Goal: Use online tool/utility: Utilize a website feature to perform a specific function

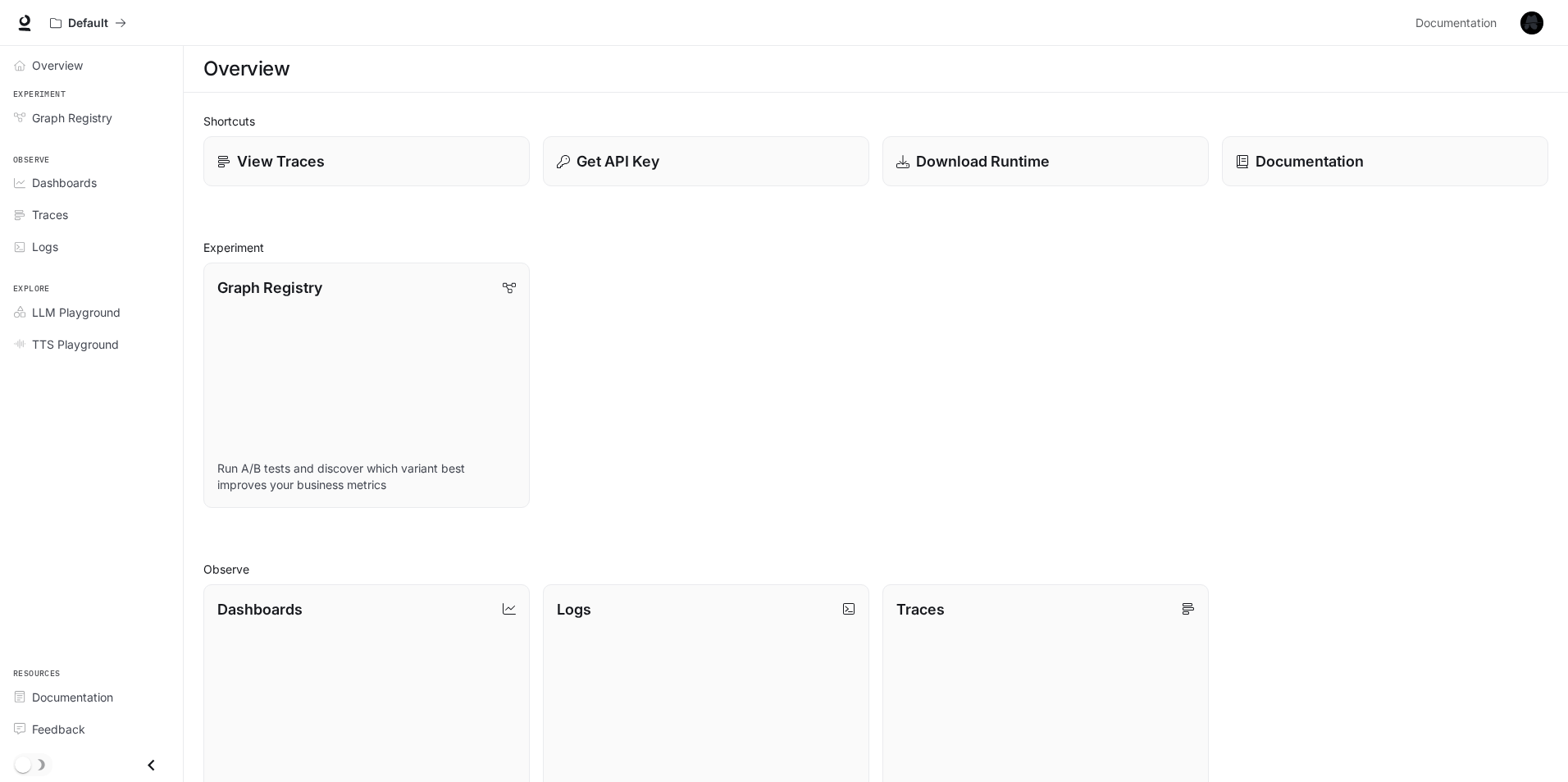
click at [1529, 19] on img "button" at bounding box center [1532, 23] width 23 height 23
click at [1119, 295] on div at bounding box center [787, 391] width 1575 height 782
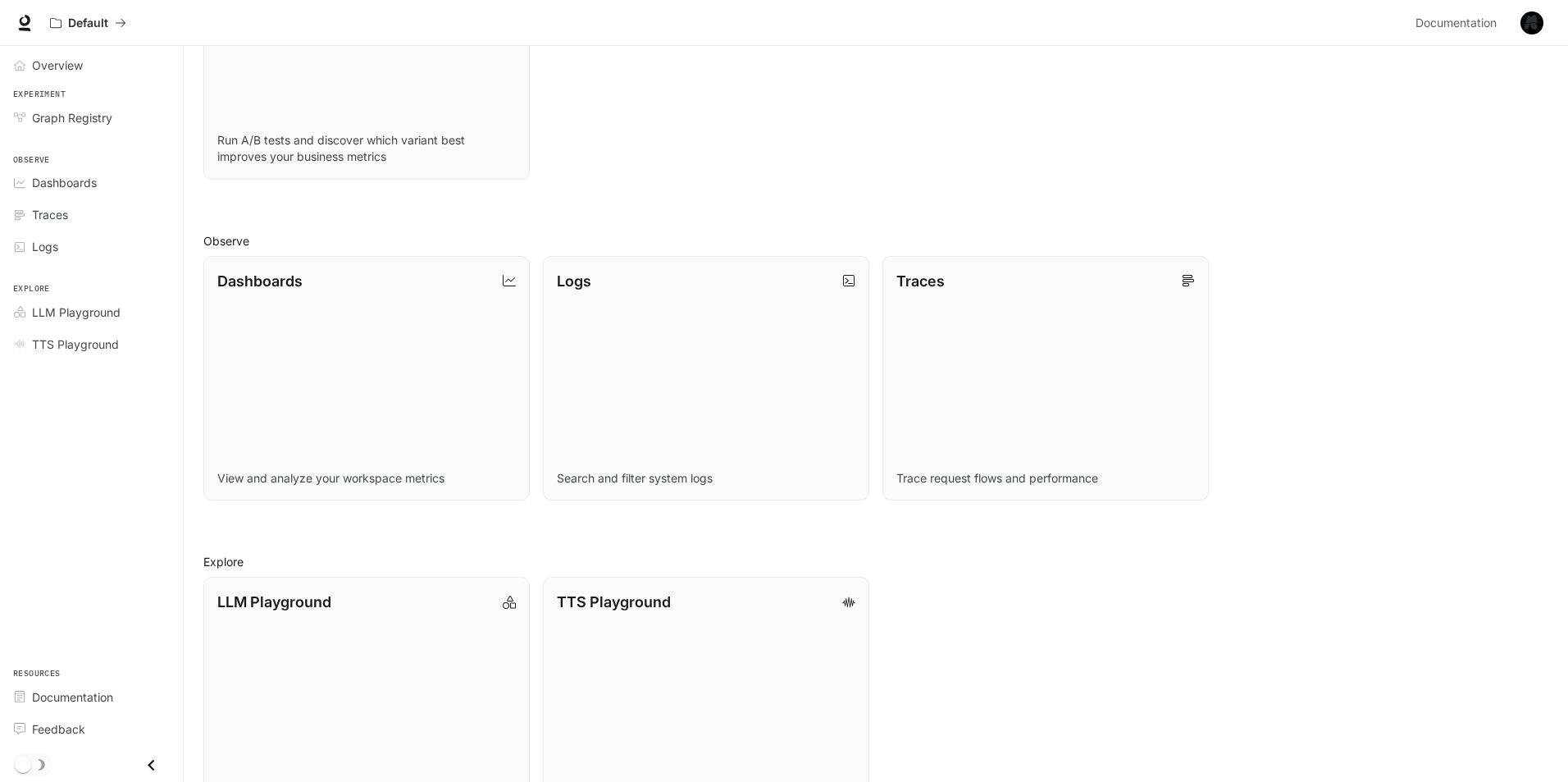
scroll to position [388, 0]
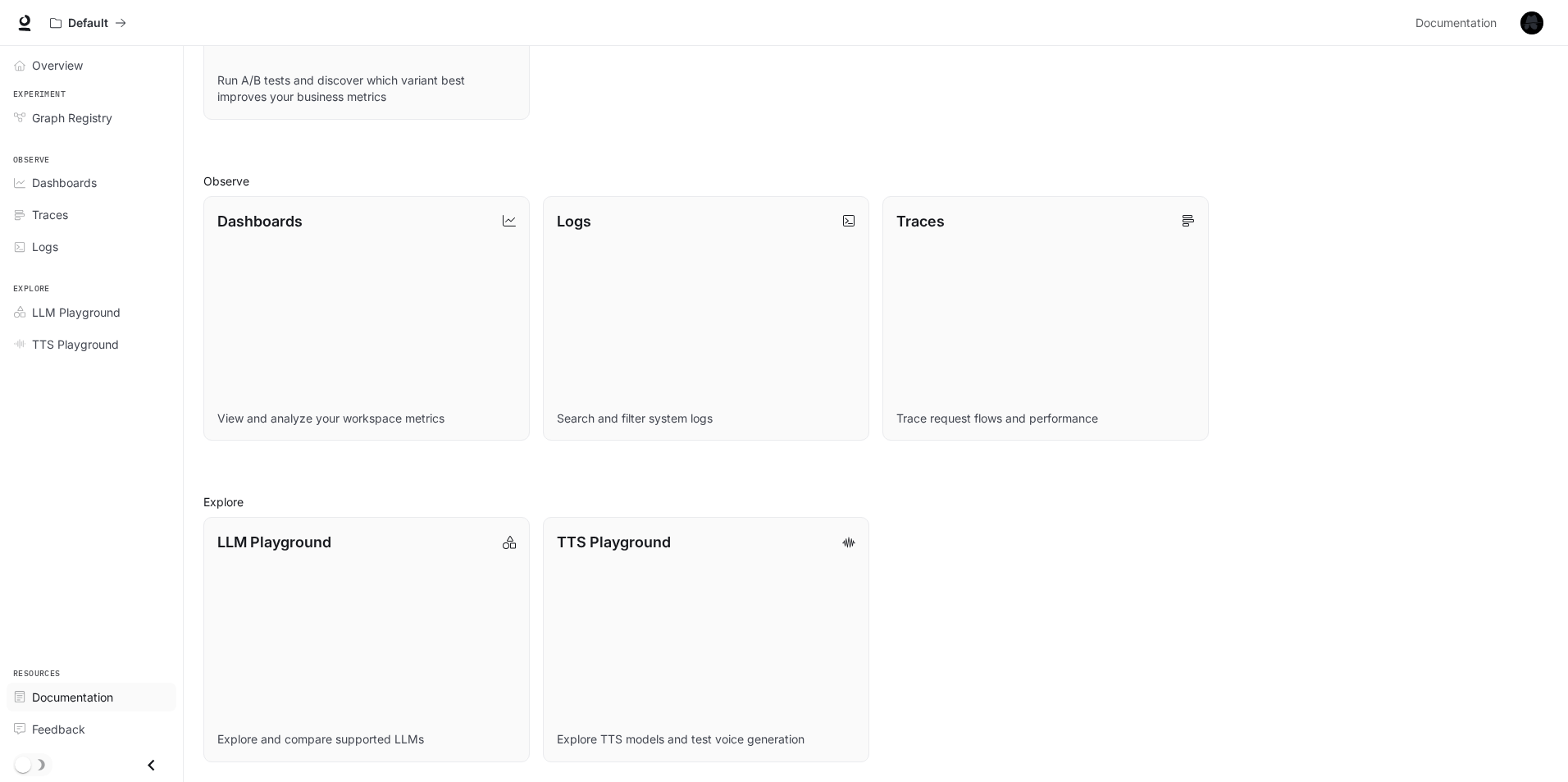
click at [88, 704] on span "Documentation" at bounding box center [73, 697] width 81 height 17
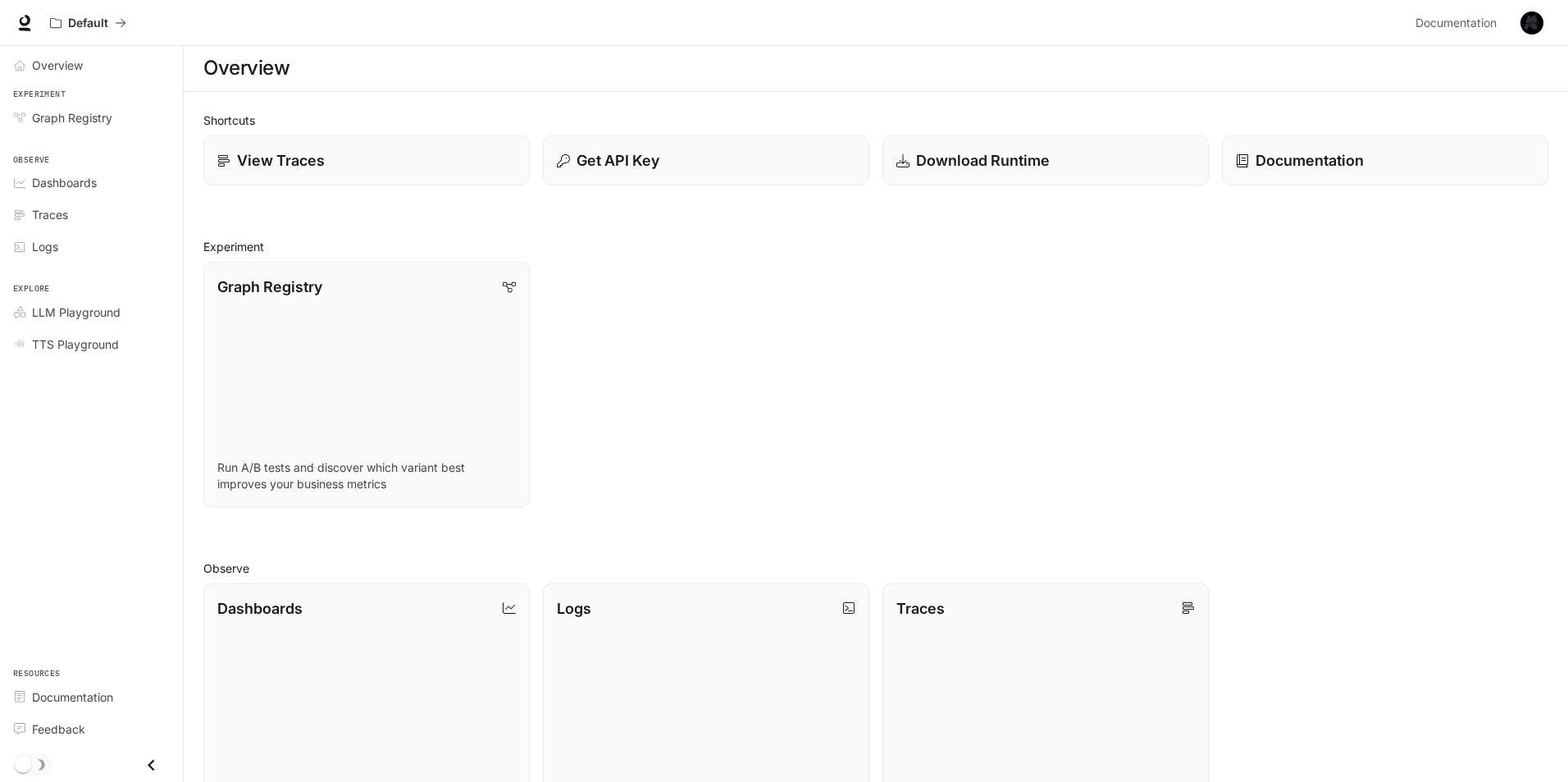
scroll to position [0, 0]
click at [91, 191] on span "Dashboards" at bounding box center [64, 183] width 65 height 17
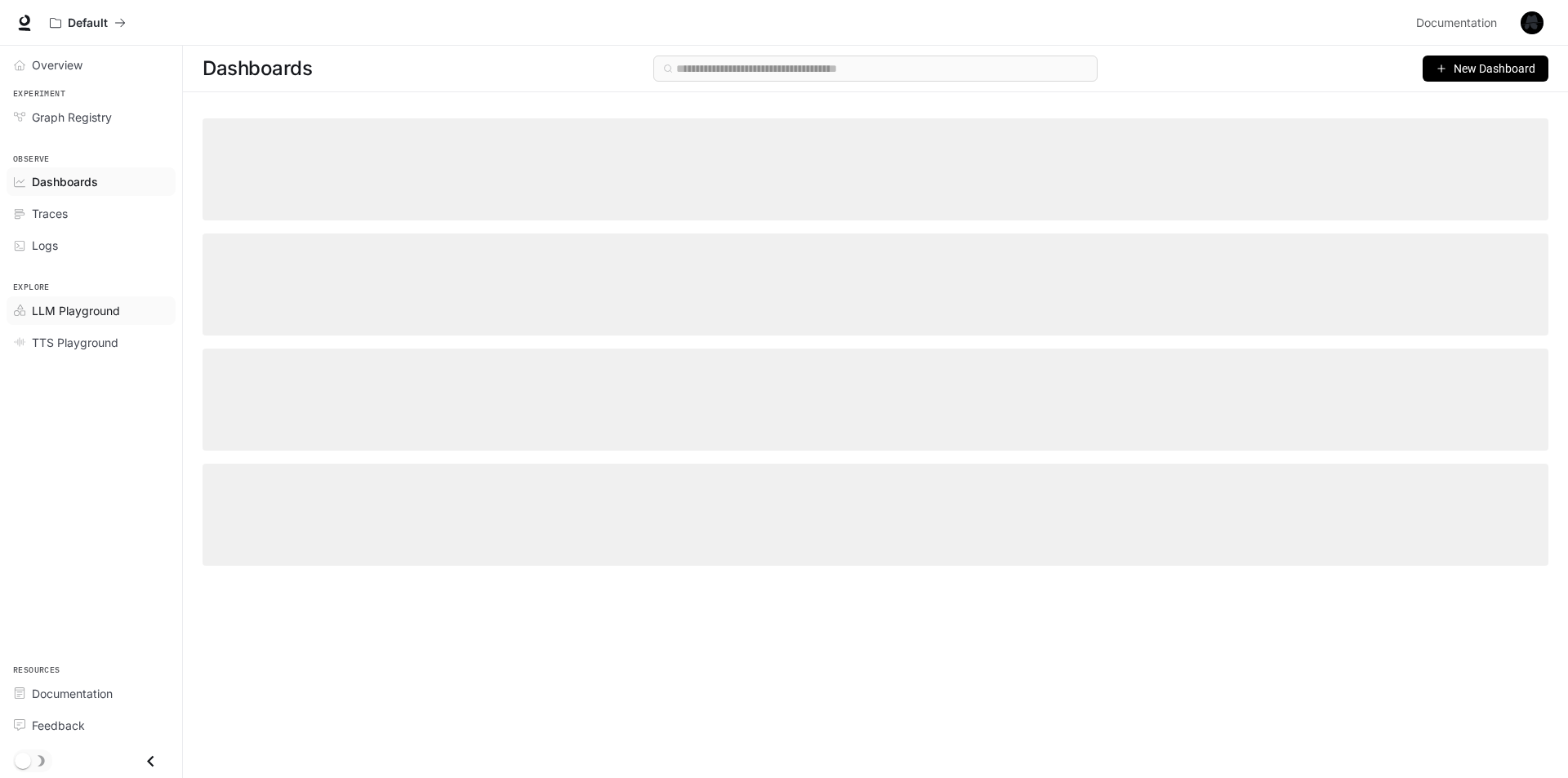
click at [82, 303] on span "LLM Playground" at bounding box center [76, 311] width 89 height 17
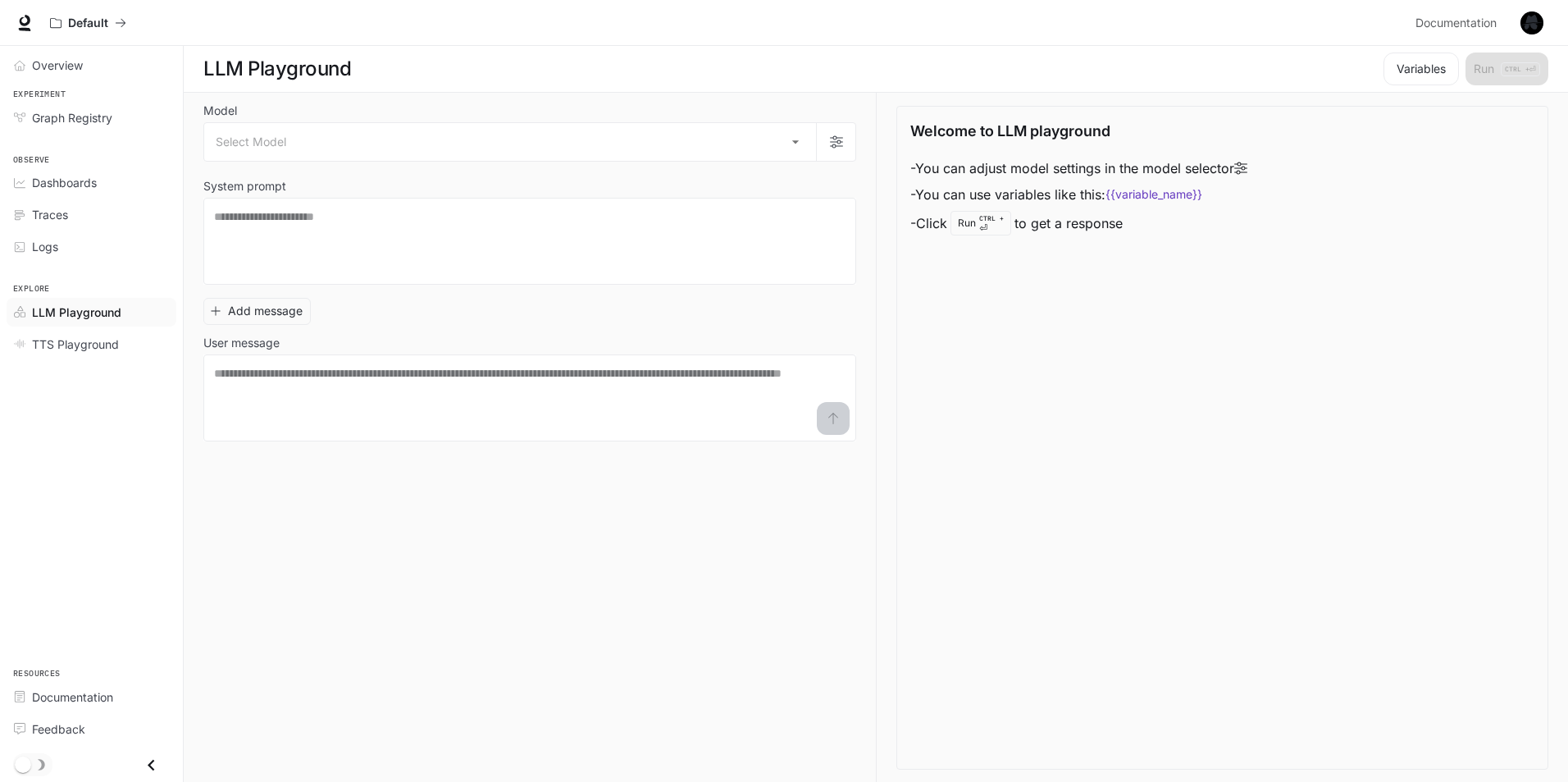
click at [1065, 291] on div "Welcome to LLM playground - You can adjust model settings in the model selector…" at bounding box center [1223, 437] width 652 height 664
click at [824, 138] on button "button" at bounding box center [836, 141] width 40 height 40
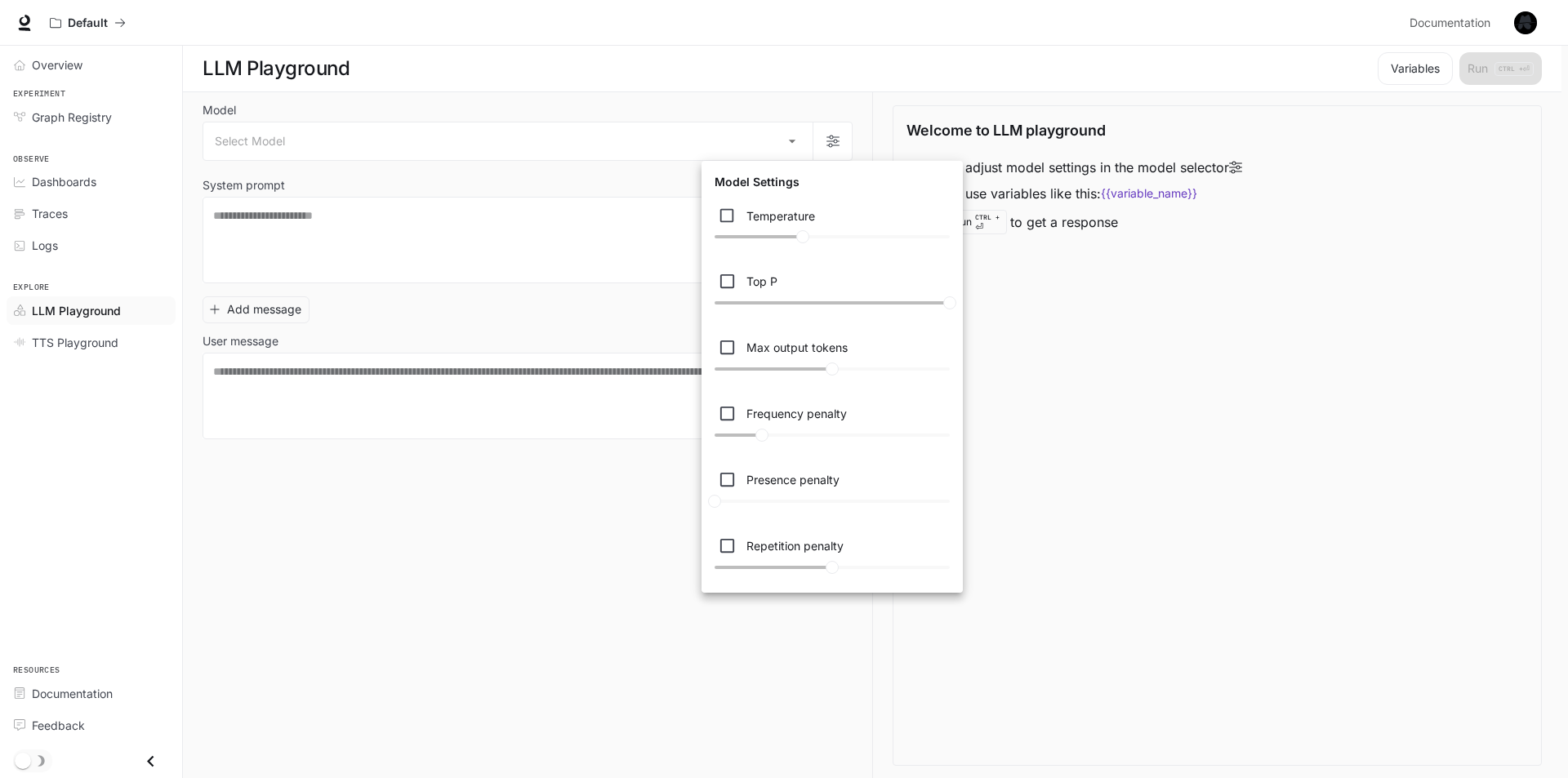
click at [540, 578] on div at bounding box center [784, 389] width 1568 height 778
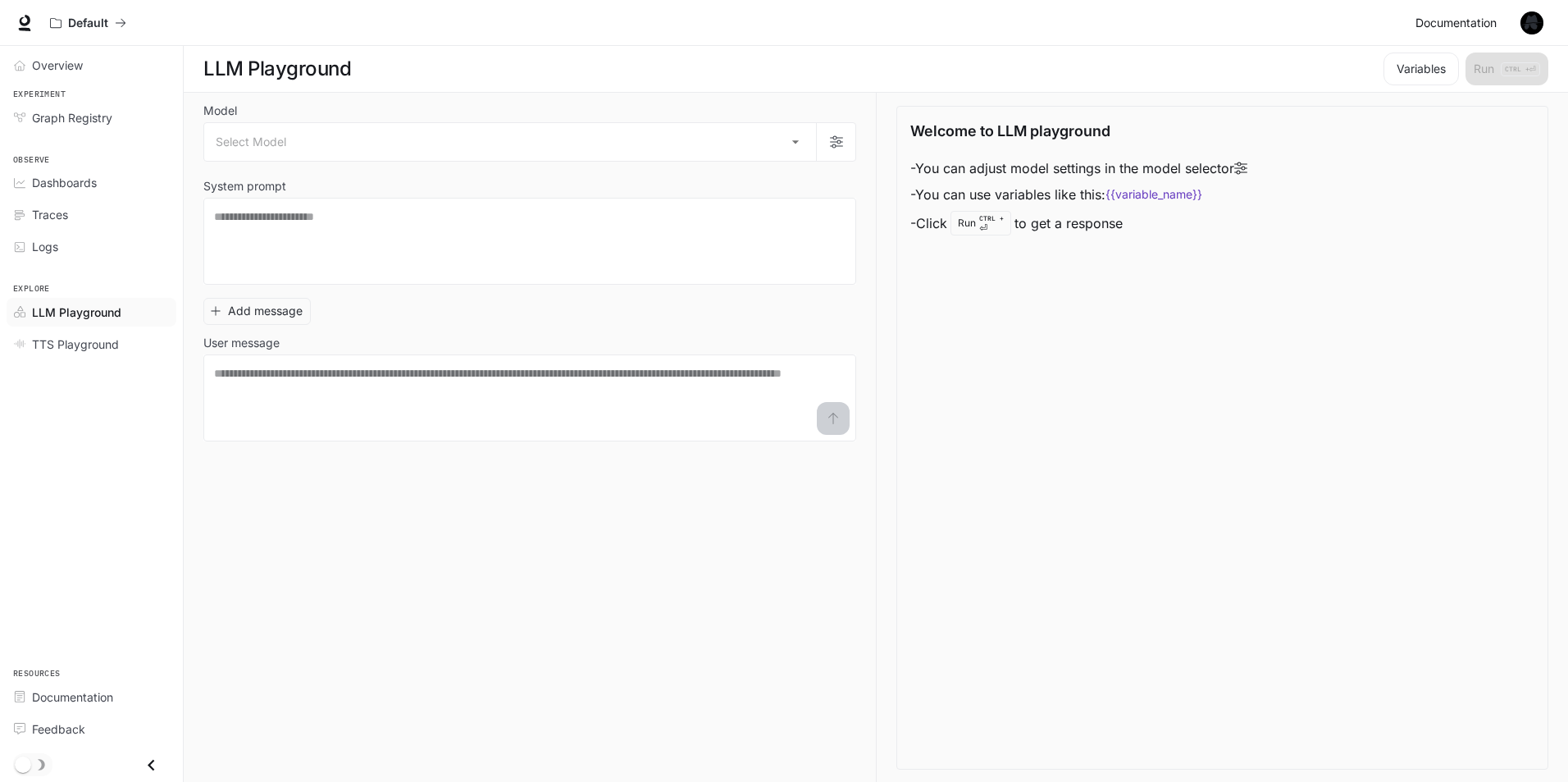
click at [1465, 24] on span "Documentation" at bounding box center [1457, 23] width 81 height 20
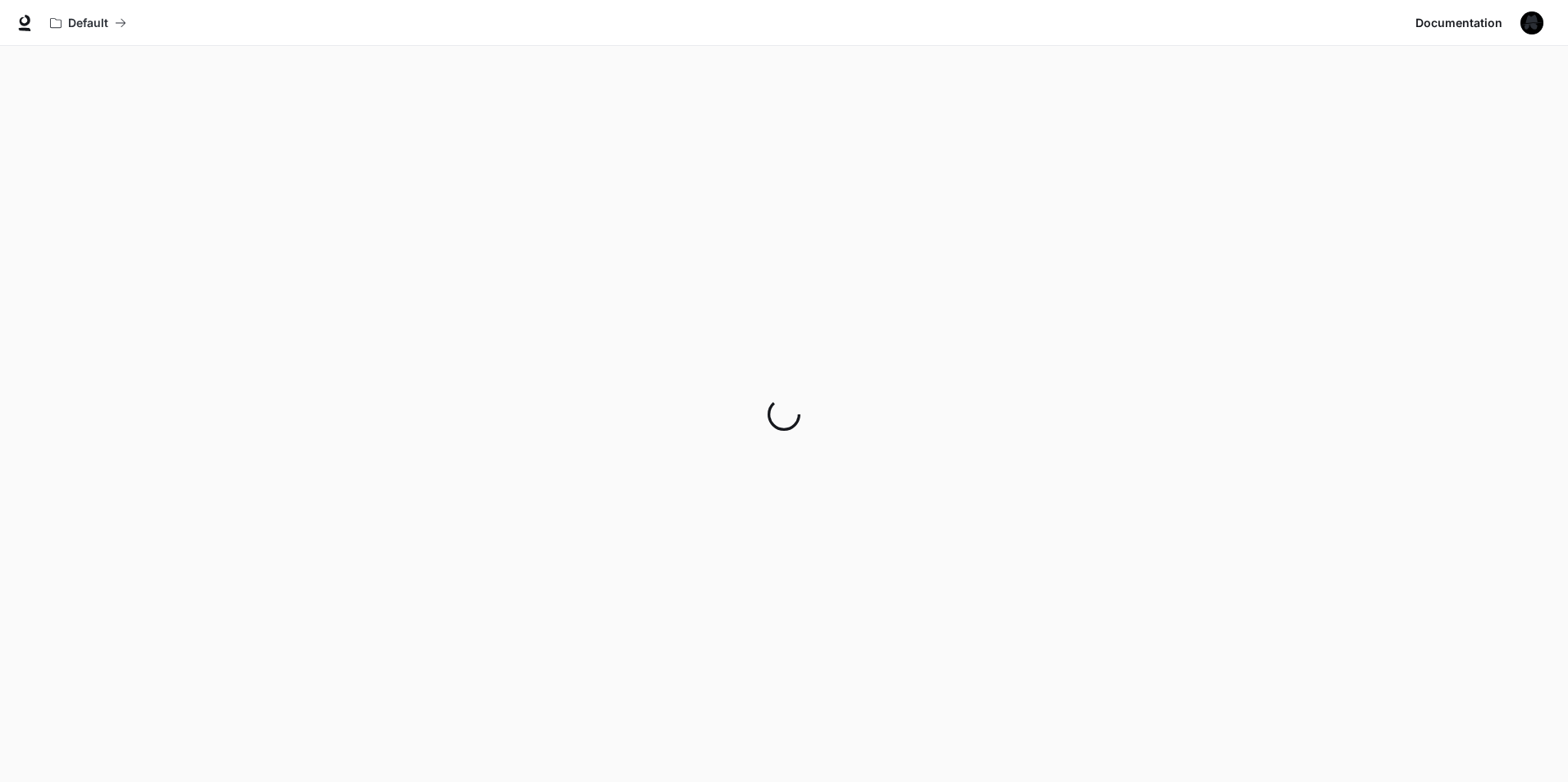
click at [483, 23] on div "Default" at bounding box center [725, 23] width 1367 height 33
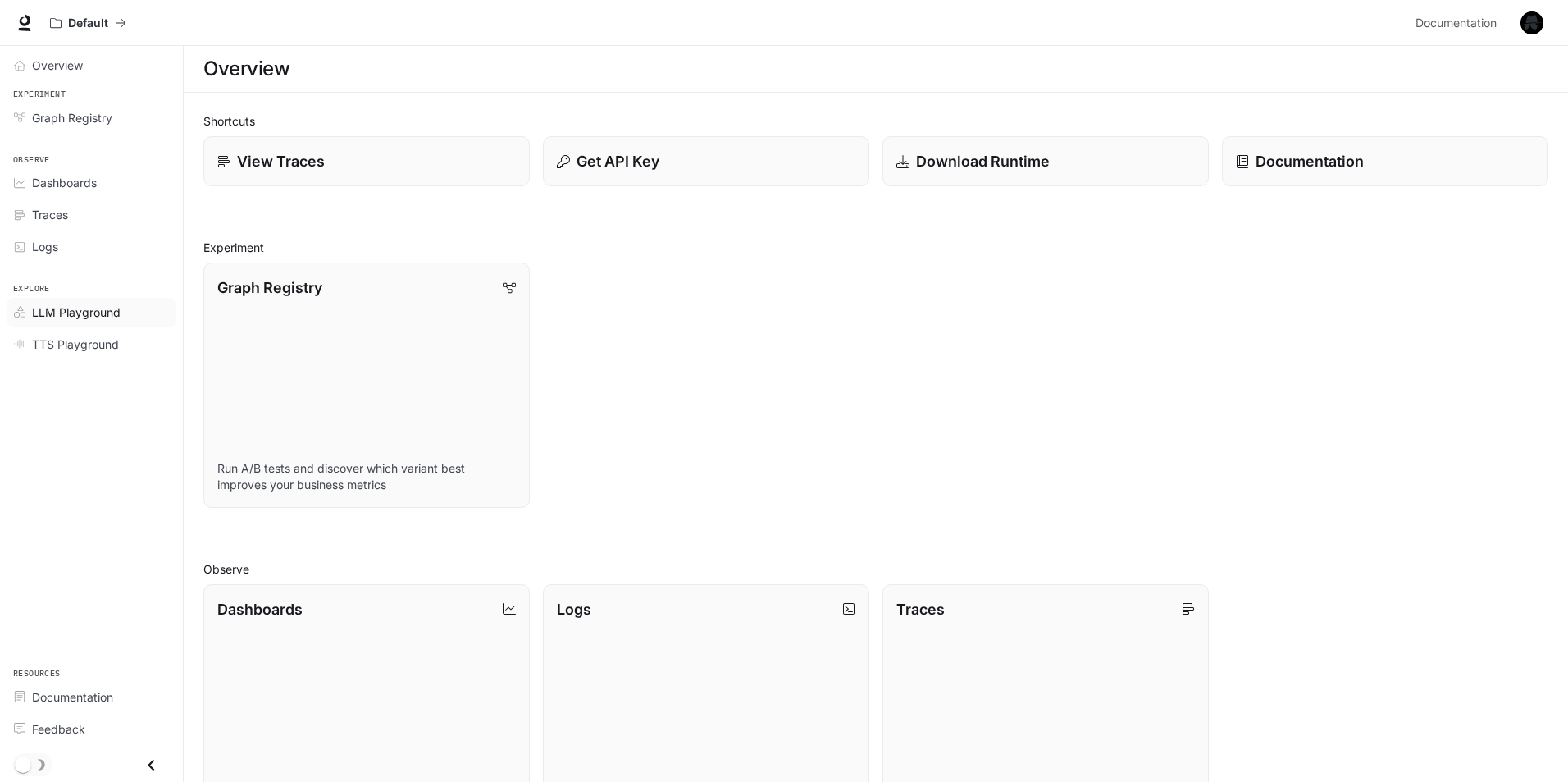
click at [76, 311] on span "LLM Playground" at bounding box center [76, 313] width 89 height 17
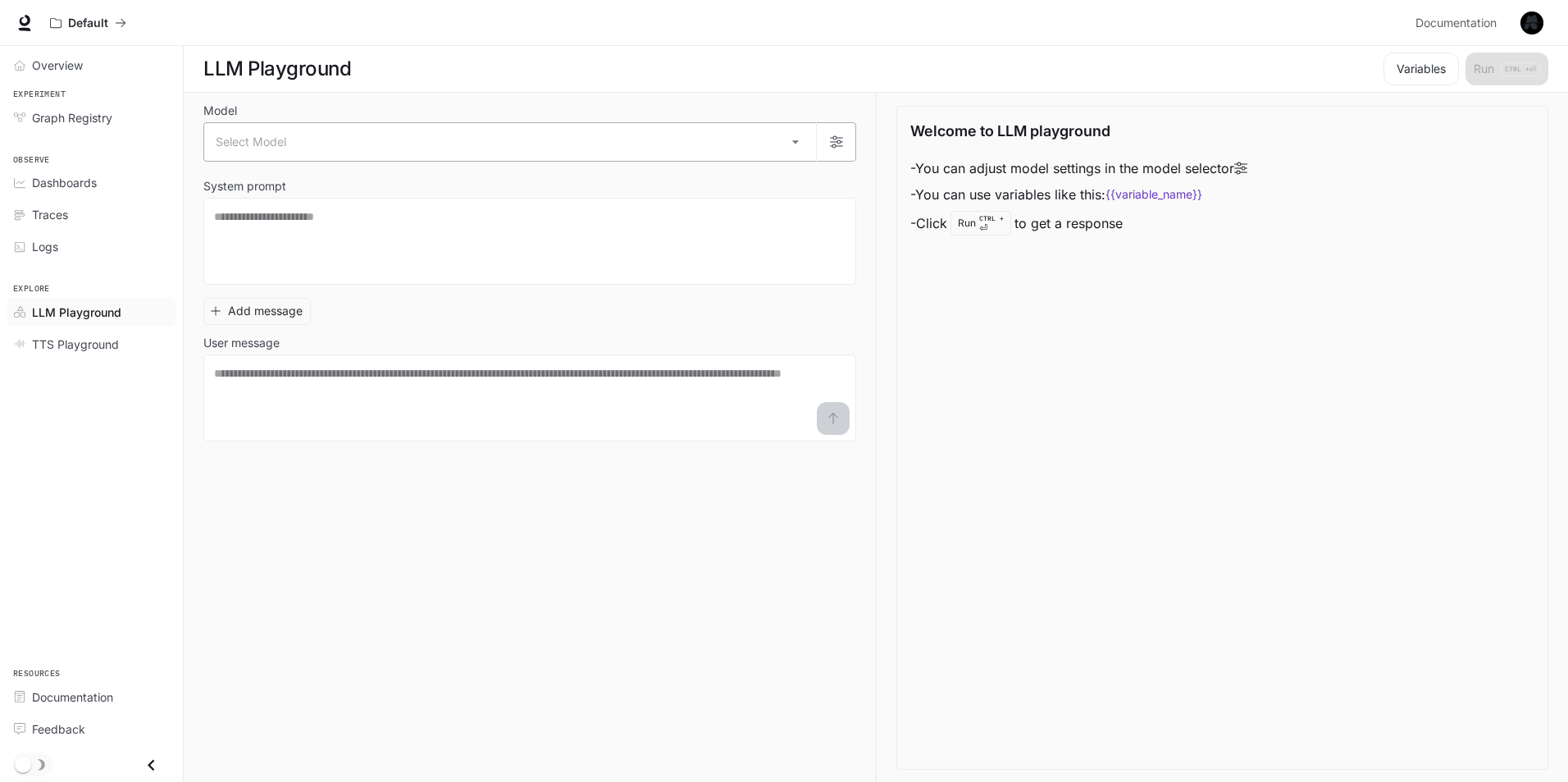
drag, startPoint x: 717, startPoint y: 165, endPoint x: 732, endPoint y: 148, distance: 22.7
click at [714, 165] on div "Model Select Model ​ System prompt * ​ Add message User message * ​" at bounding box center [529, 273] width 653 height 336
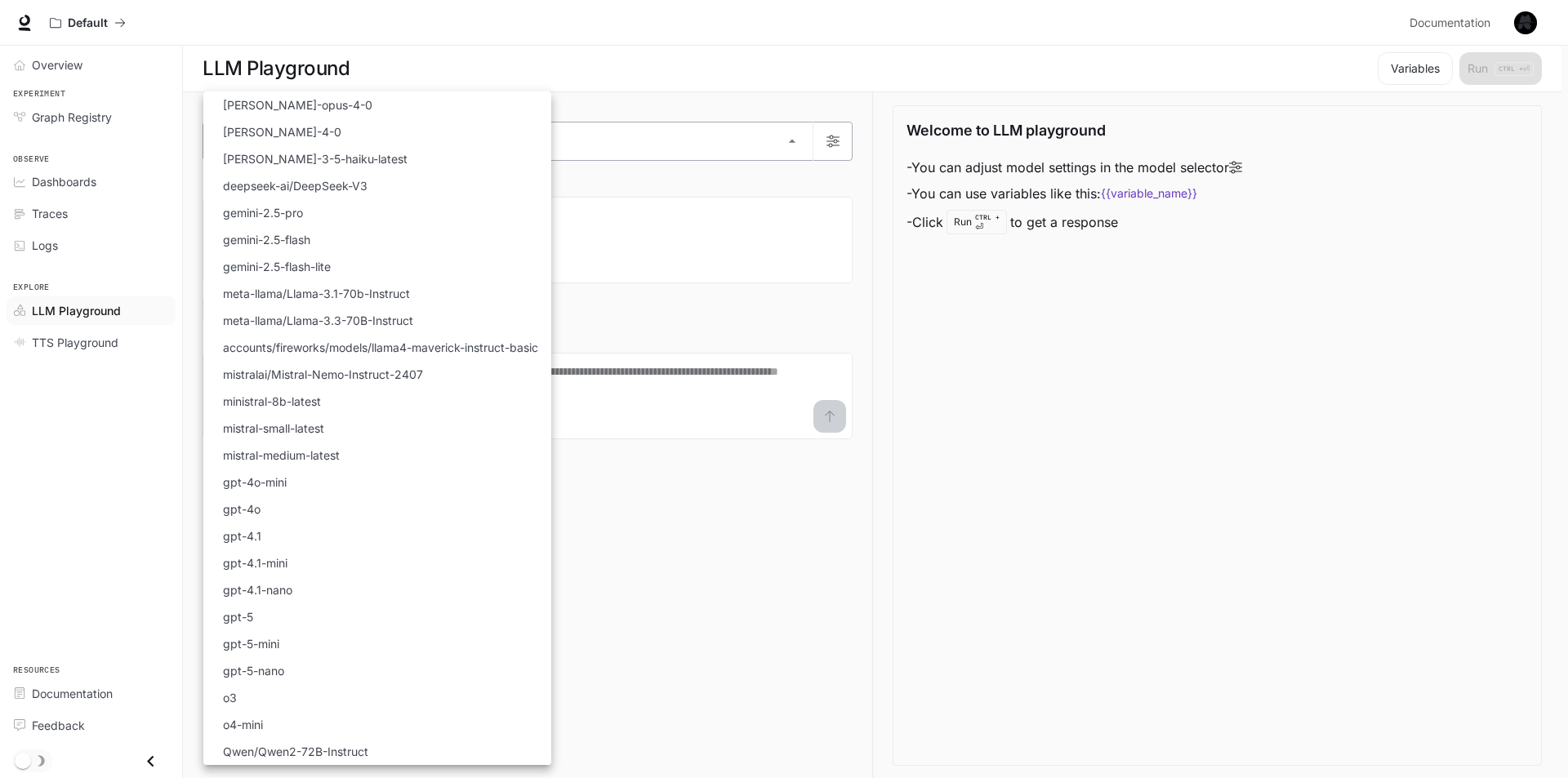
click at [729, 147] on body "Skip to main content Default Documentation Documentation Portal Overview Experi…" at bounding box center [784, 389] width 1568 height 779
click at [889, 396] on div at bounding box center [784, 389] width 1568 height 778
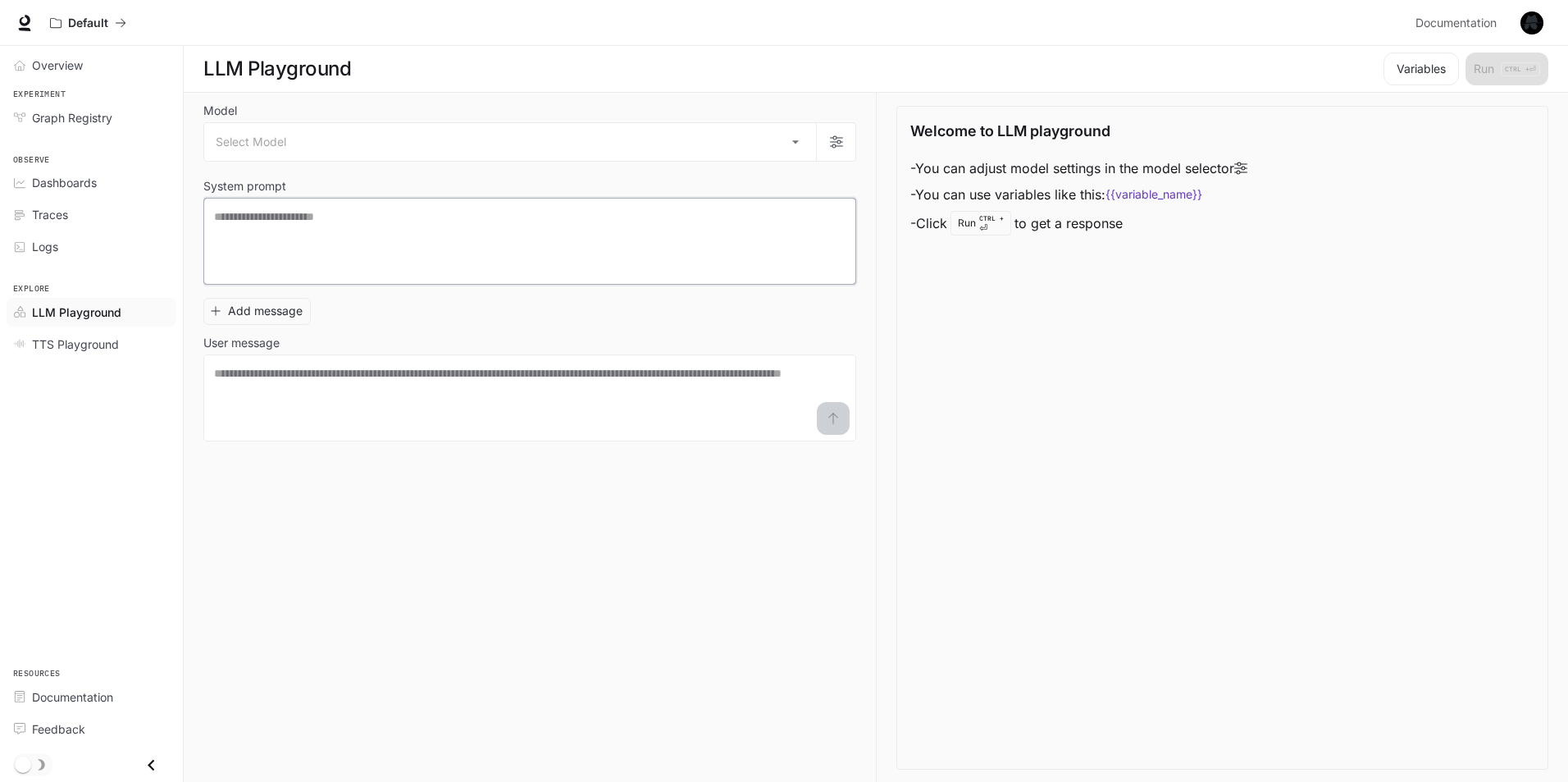
click at [520, 246] on textarea at bounding box center [529, 241] width 632 height 66
click at [296, 311] on button "Add message" at bounding box center [256, 312] width 107 height 27
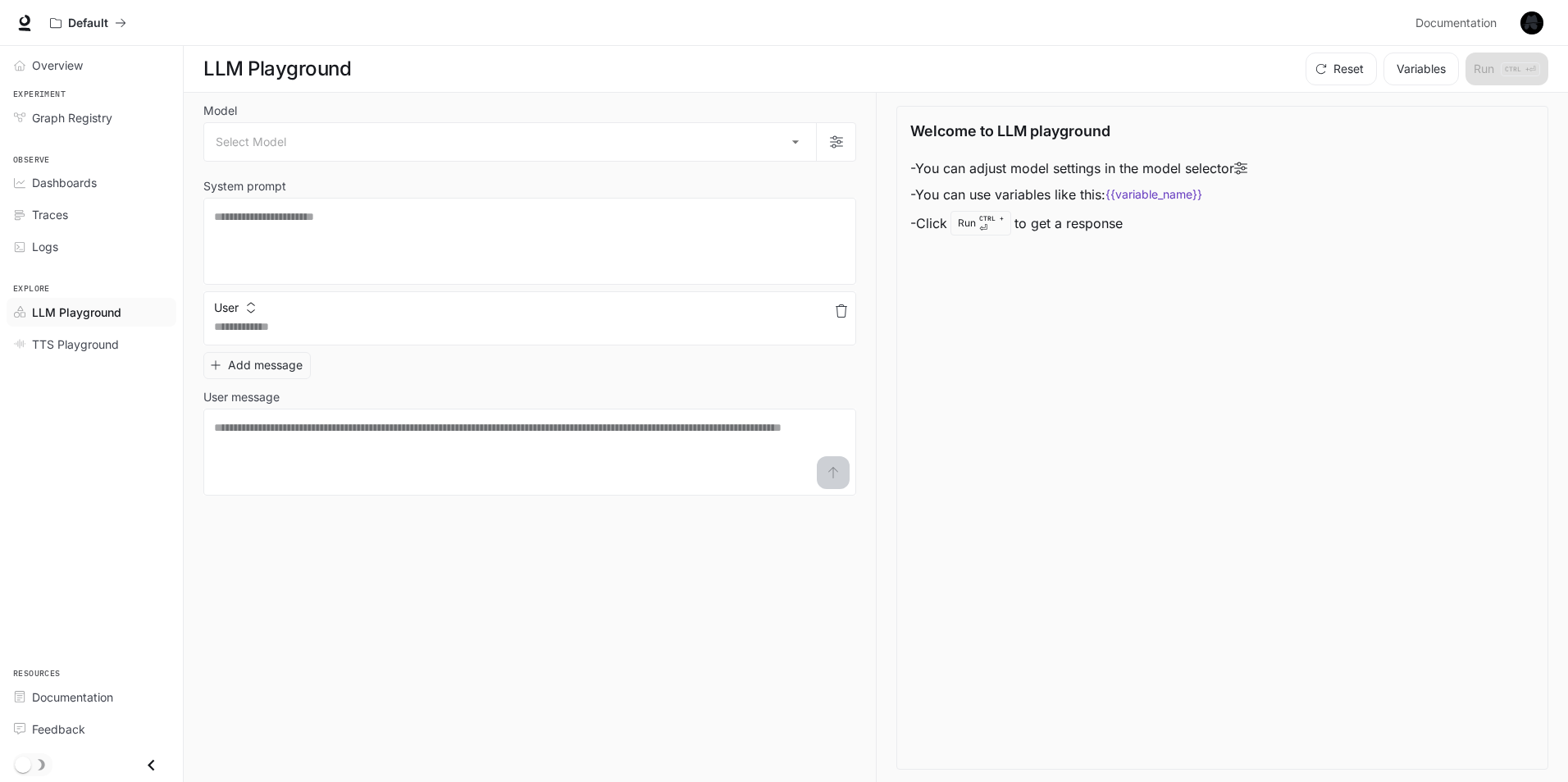
click at [838, 308] on icon "button" at bounding box center [842, 312] width 12 height 14
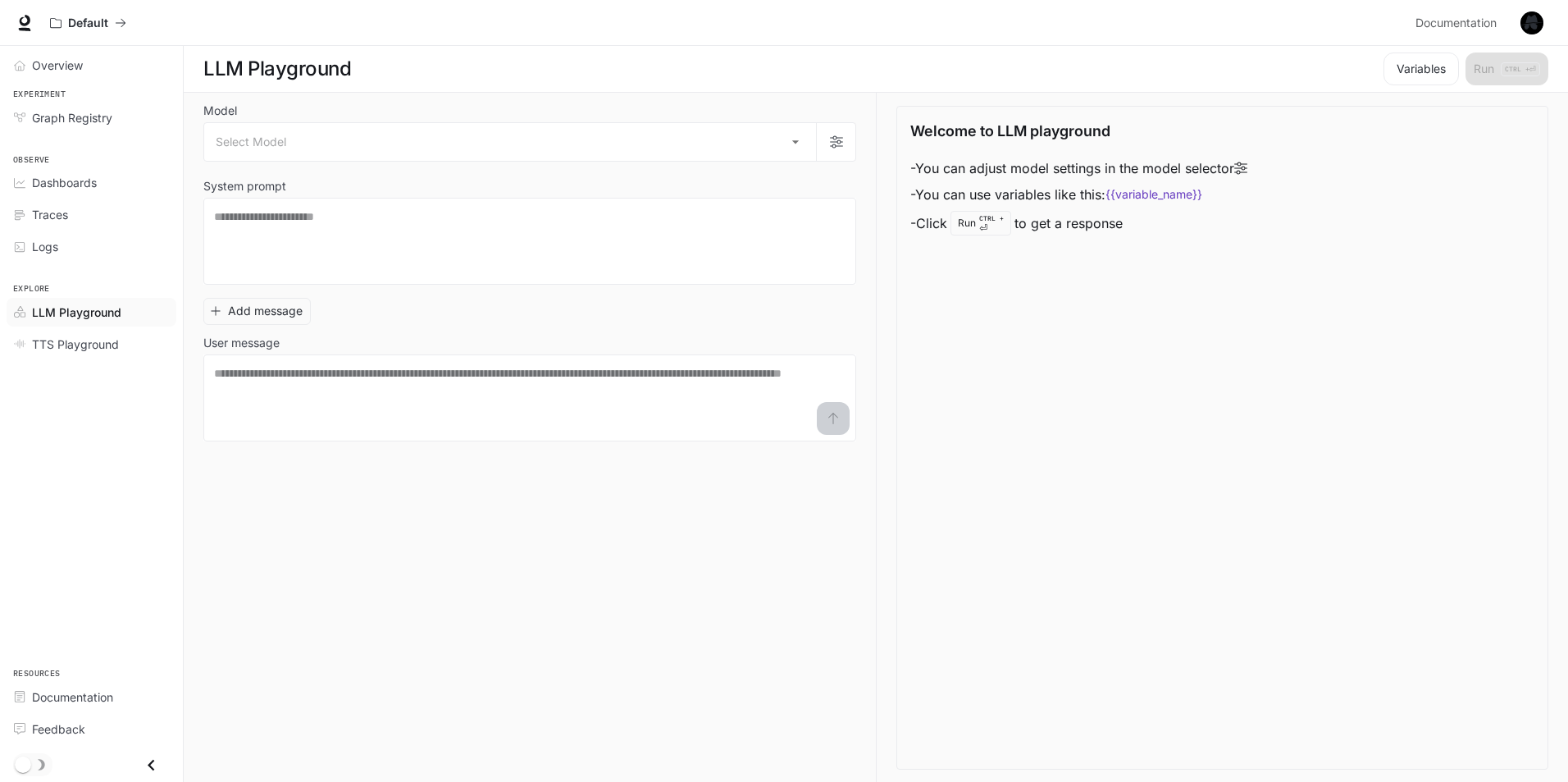
click at [1081, 325] on div "Welcome to LLM playground - You can adjust model settings in the model selector…" at bounding box center [1223, 437] width 652 height 664
